Goal: Information Seeking & Learning: Learn about a topic

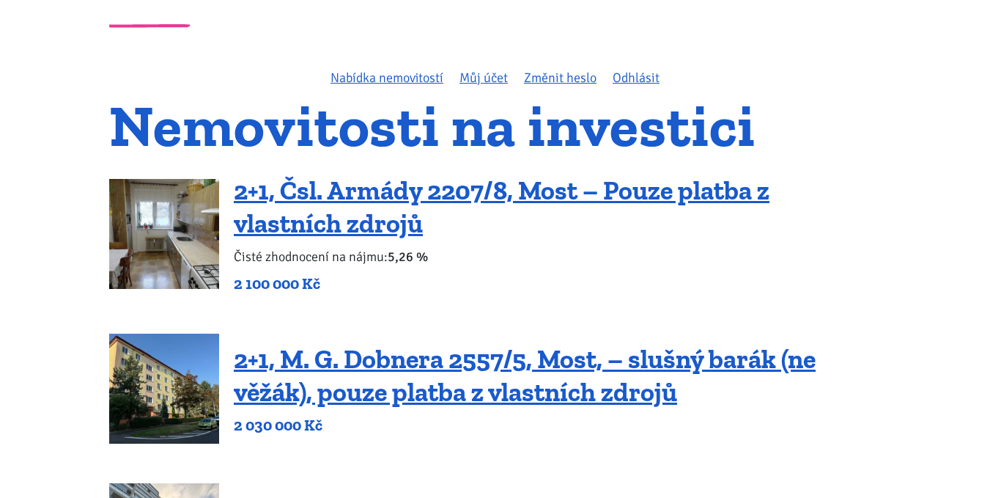
scroll to position [147, 0]
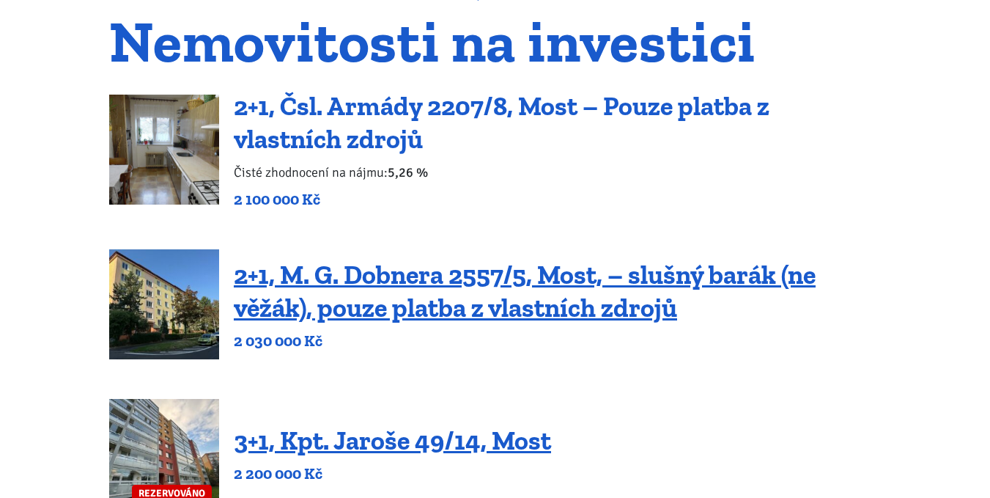
click at [352, 108] on link "2+1, Čsl. Armády 2207/8, Most – Pouze platba z vlastních zdrojů" at bounding box center [502, 122] width 536 height 64
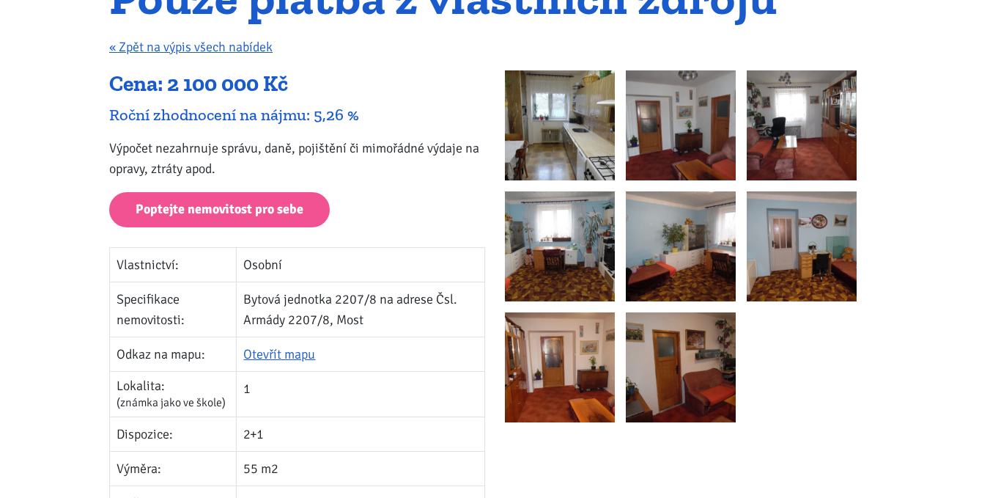
scroll to position [293, 0]
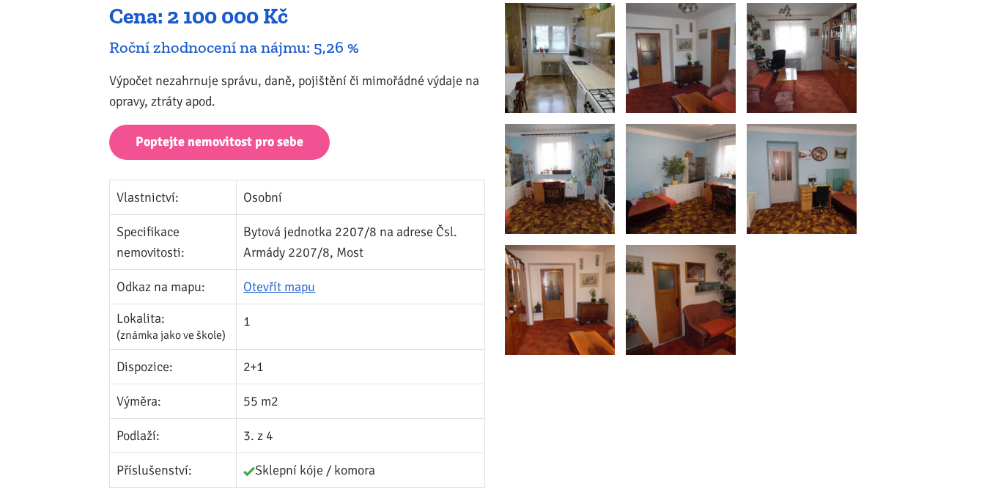
click at [526, 56] on img at bounding box center [560, 58] width 110 height 110
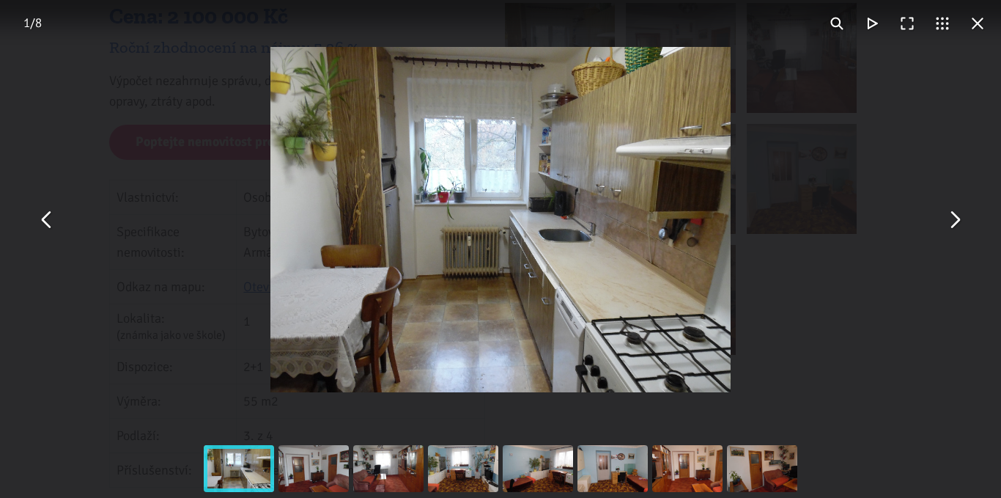
click at [952, 213] on button "You can close this modal content with the ESC key" at bounding box center [953, 219] width 35 height 35
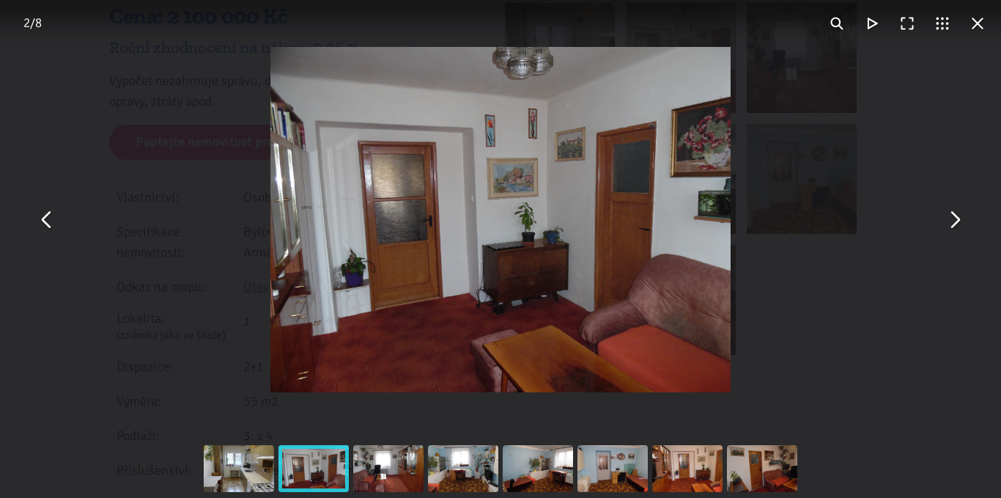
click at [952, 213] on button "You can close this modal content with the ESC key" at bounding box center [953, 219] width 35 height 35
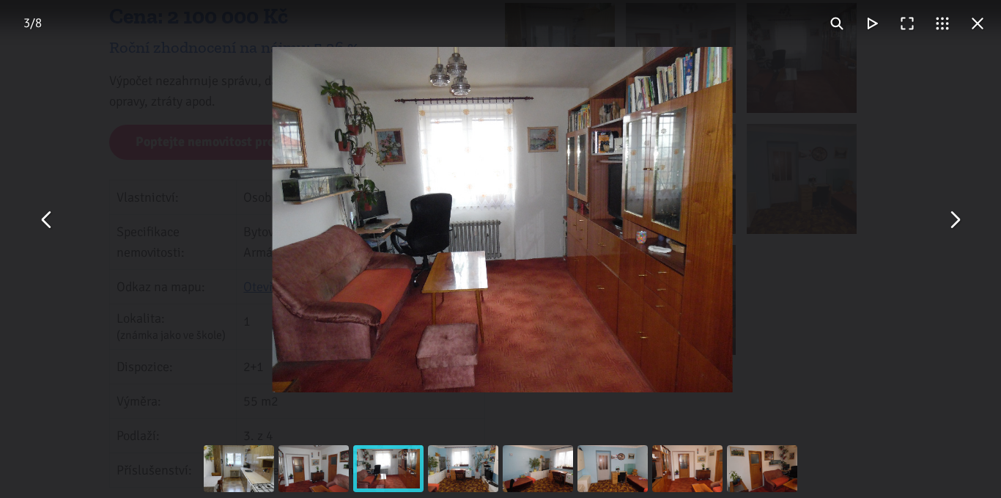
click at [952, 213] on button "You can close this modal content with the ESC key" at bounding box center [953, 219] width 35 height 35
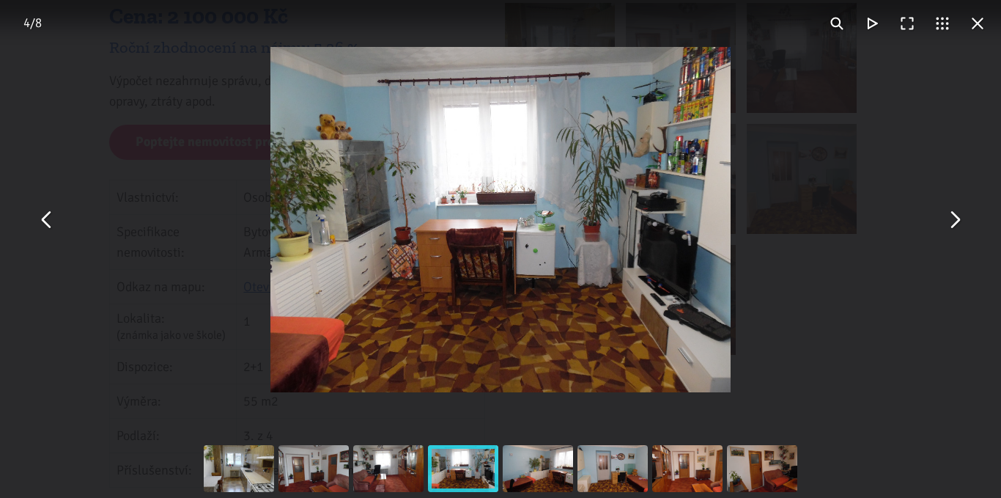
click at [952, 213] on button "You can close this modal content with the ESC key" at bounding box center [953, 219] width 35 height 35
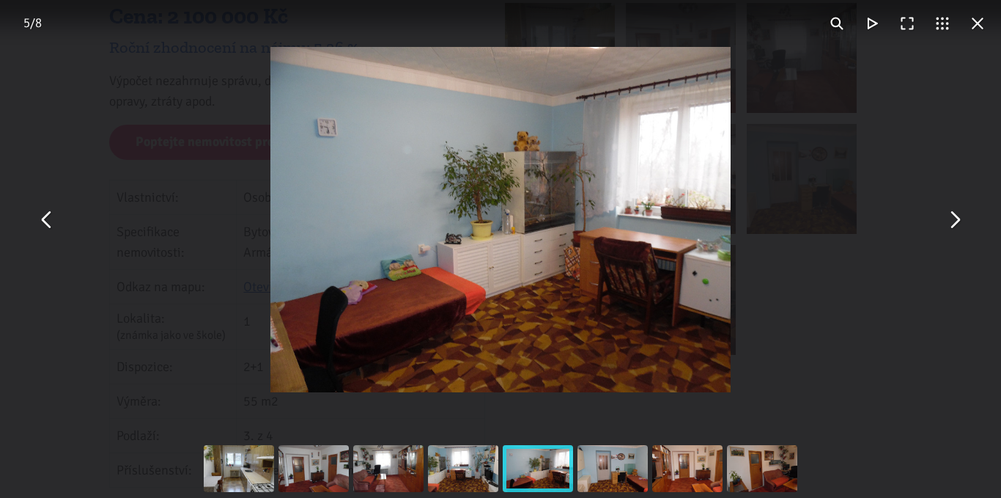
click at [952, 213] on button "You can close this modal content with the ESC key" at bounding box center [953, 219] width 35 height 35
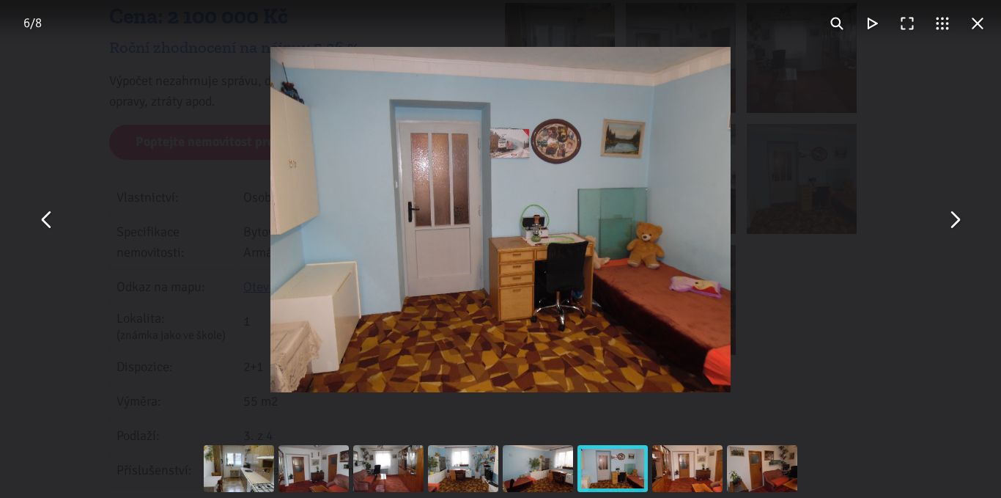
click at [952, 213] on button "You can close this modal content with the ESC key" at bounding box center [953, 219] width 35 height 35
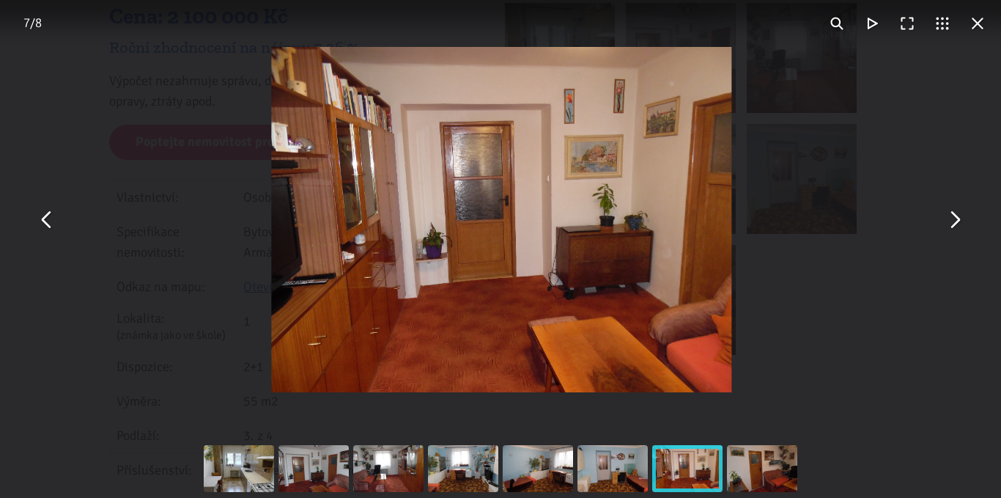
click at [952, 213] on button "You can close this modal content with the ESC key" at bounding box center [953, 219] width 35 height 35
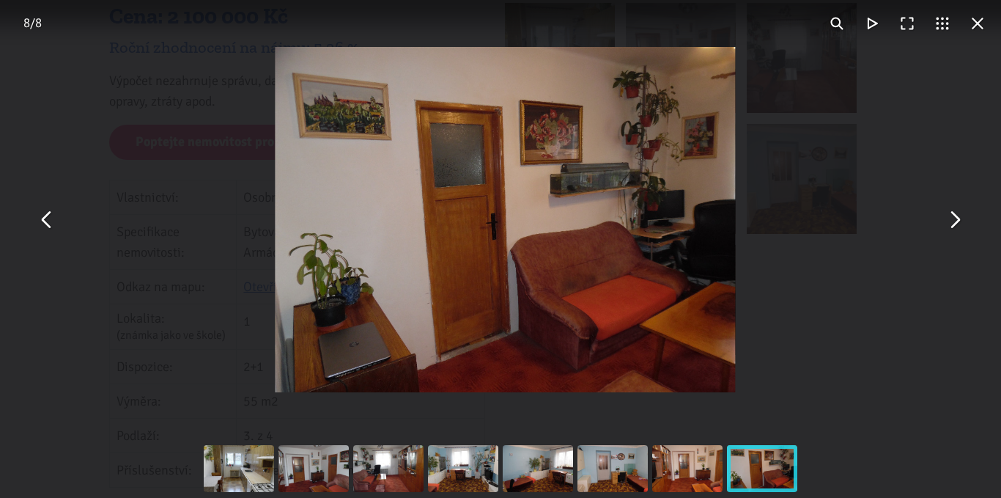
click at [952, 213] on button "You can close this modal content with the ESC key" at bounding box center [953, 219] width 35 height 35
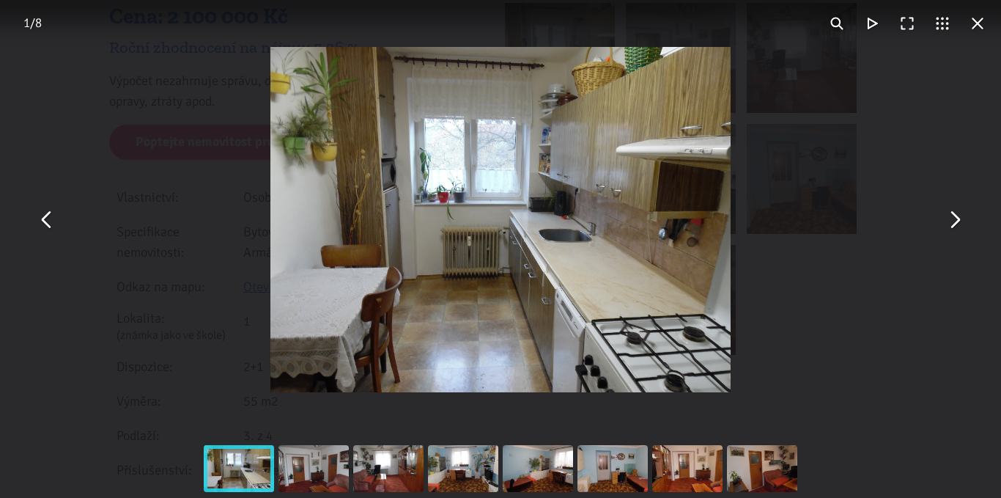
click at [980, 23] on button "You can close this modal content with the ESC key" at bounding box center [977, 23] width 35 height 35
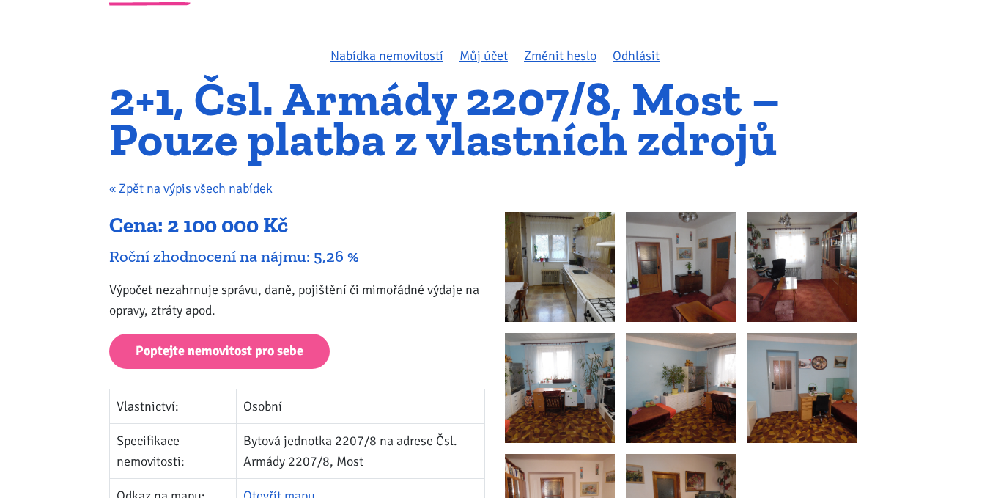
scroll to position [0, 0]
